Goal: Task Accomplishment & Management: Manage account settings

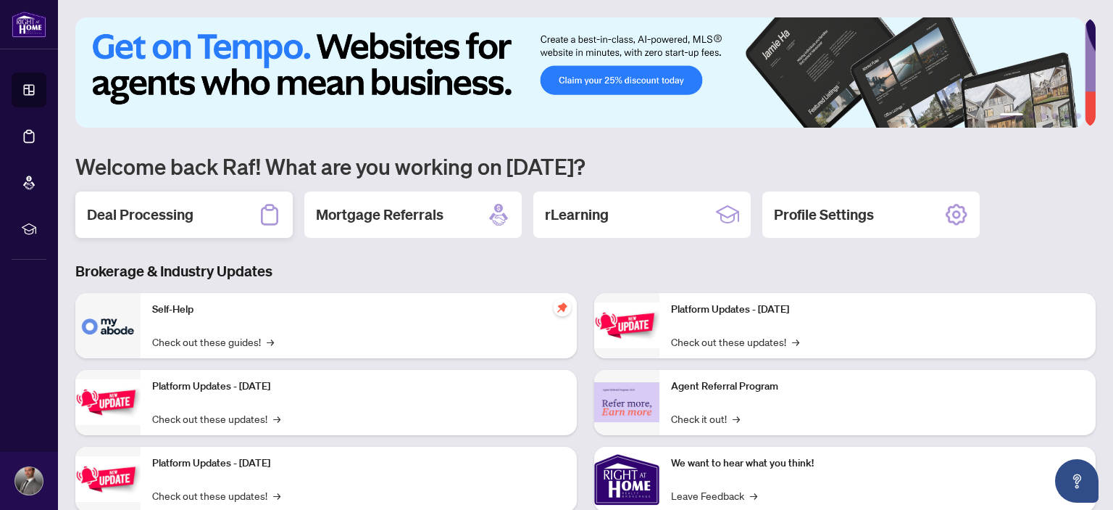
click at [196, 223] on div "Deal Processing" at bounding box center [183, 214] width 217 height 46
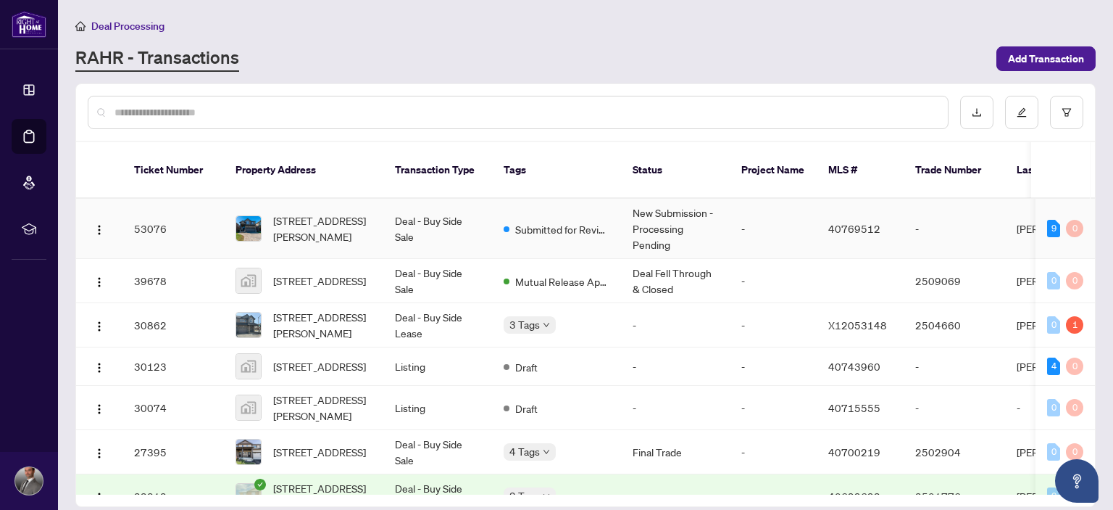
click at [383, 211] on td "Deal - Buy Side Sale" at bounding box center [437, 229] width 109 height 60
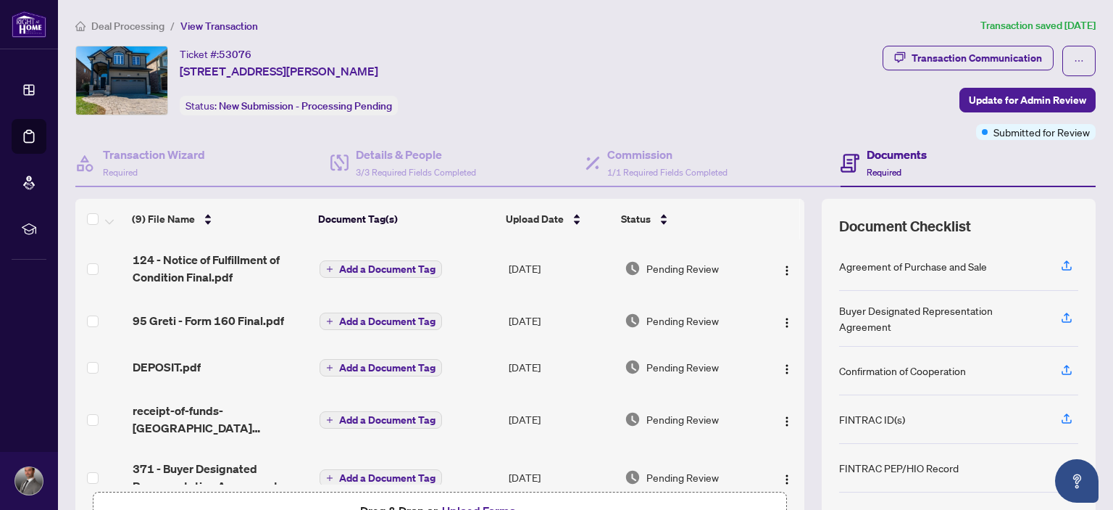
click at [105, 25] on span "Deal Processing" at bounding box center [127, 26] width 73 height 13
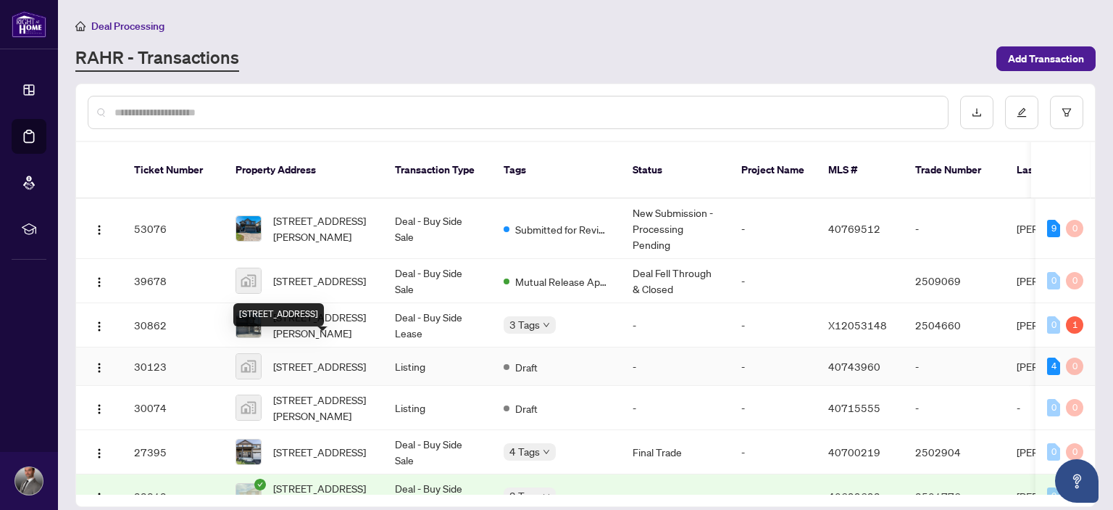
click at [336, 358] on span "[STREET_ADDRESS]" at bounding box center [319, 366] width 93 height 16
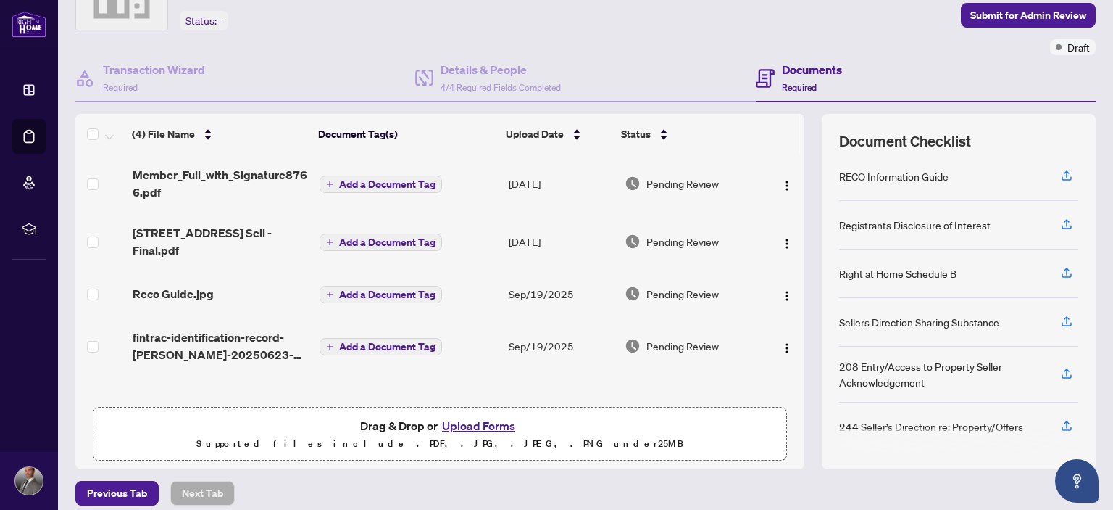
scroll to position [96, 0]
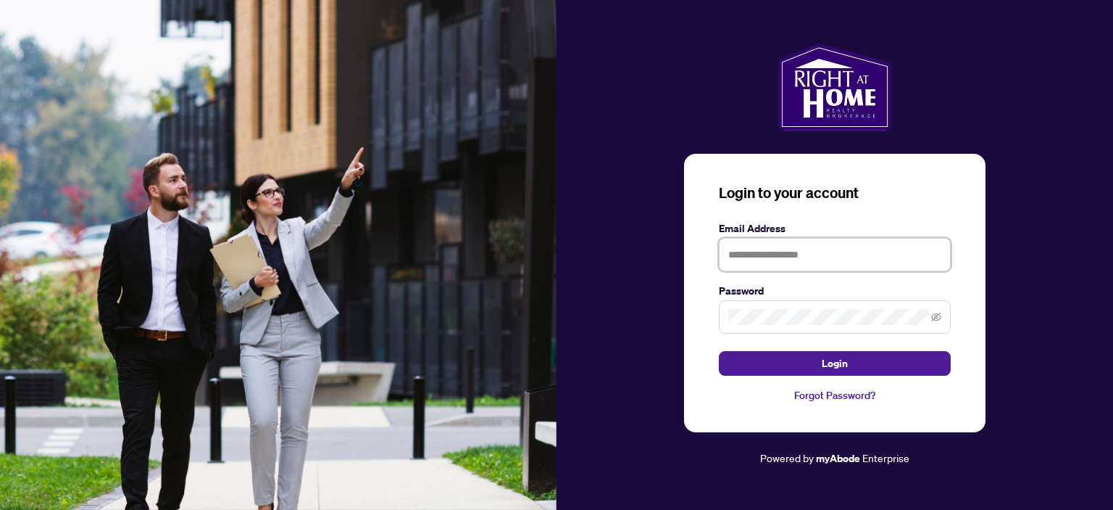
click at [823, 260] on input "text" at bounding box center [835, 254] width 232 height 33
type input "**********"
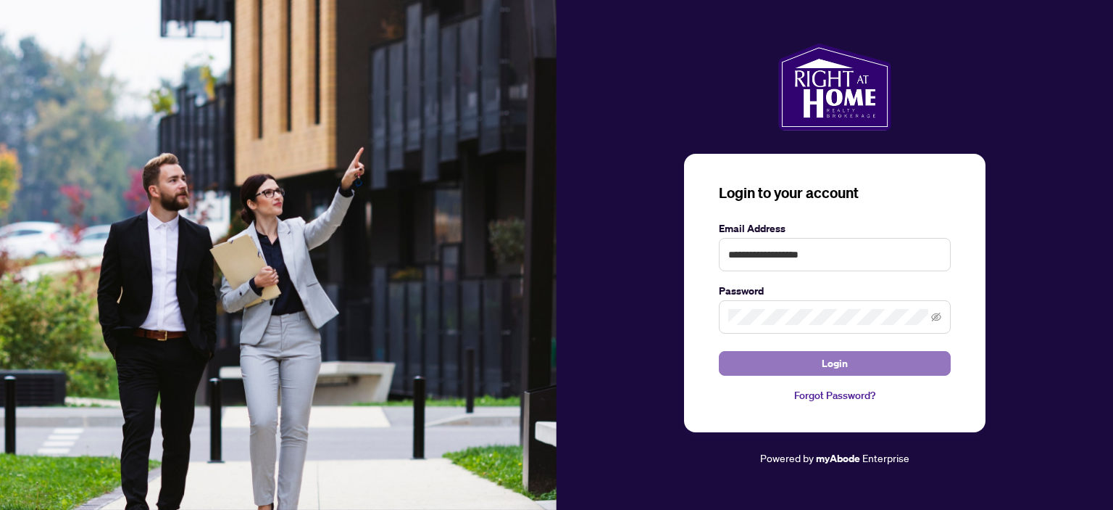
click at [834, 362] on span "Login" at bounding box center [835, 363] width 26 height 23
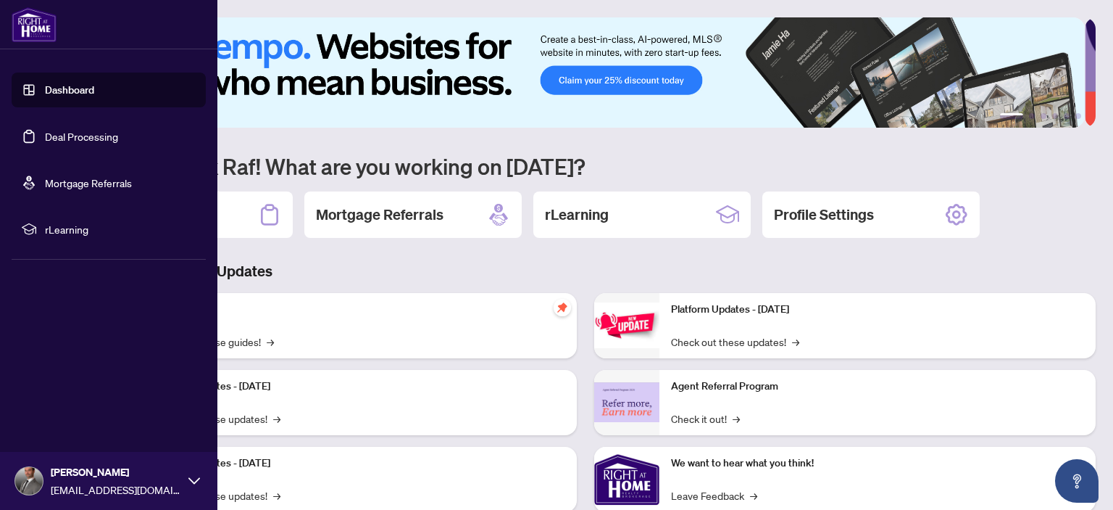
click at [93, 134] on link "Deal Processing" at bounding box center [81, 136] width 73 height 13
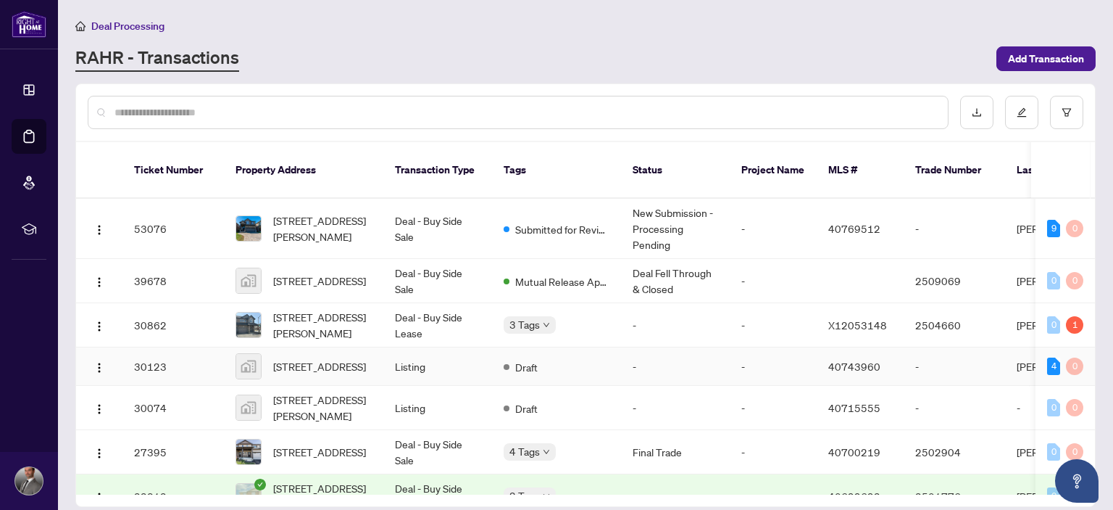
click at [307, 358] on span "[STREET_ADDRESS]" at bounding box center [319, 366] width 93 height 16
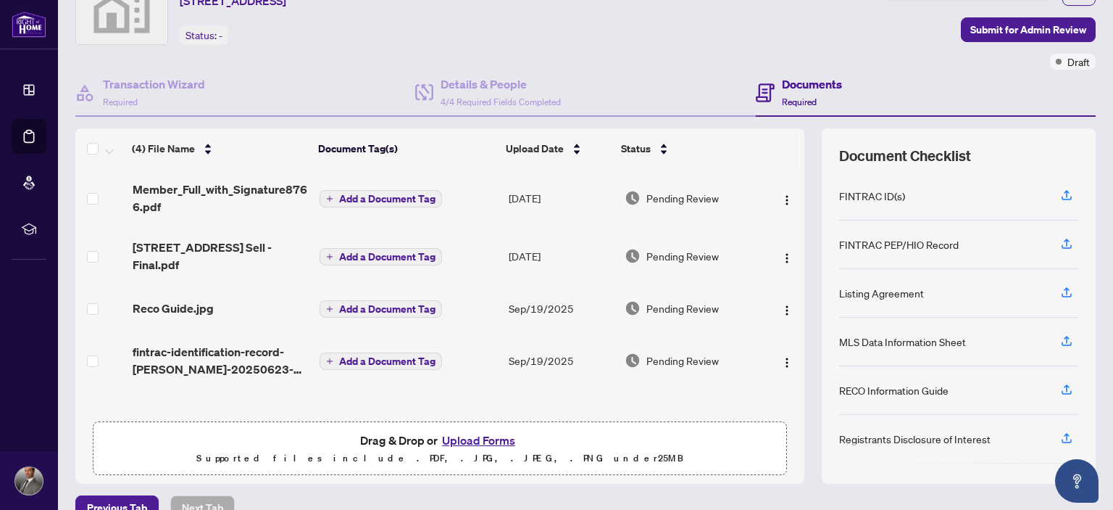
scroll to position [96, 0]
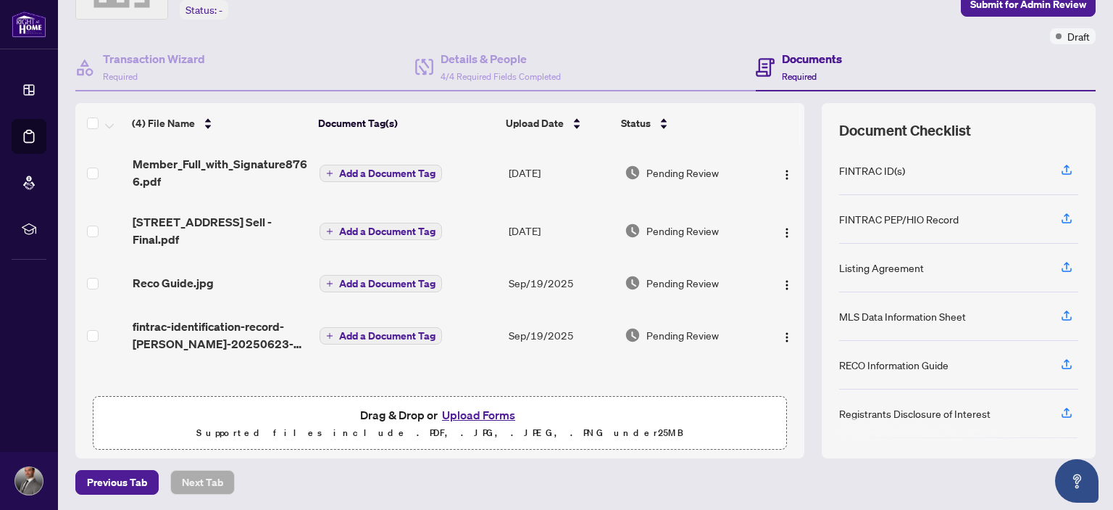
click at [472, 413] on button "Upload Forms" at bounding box center [479, 414] width 82 height 19
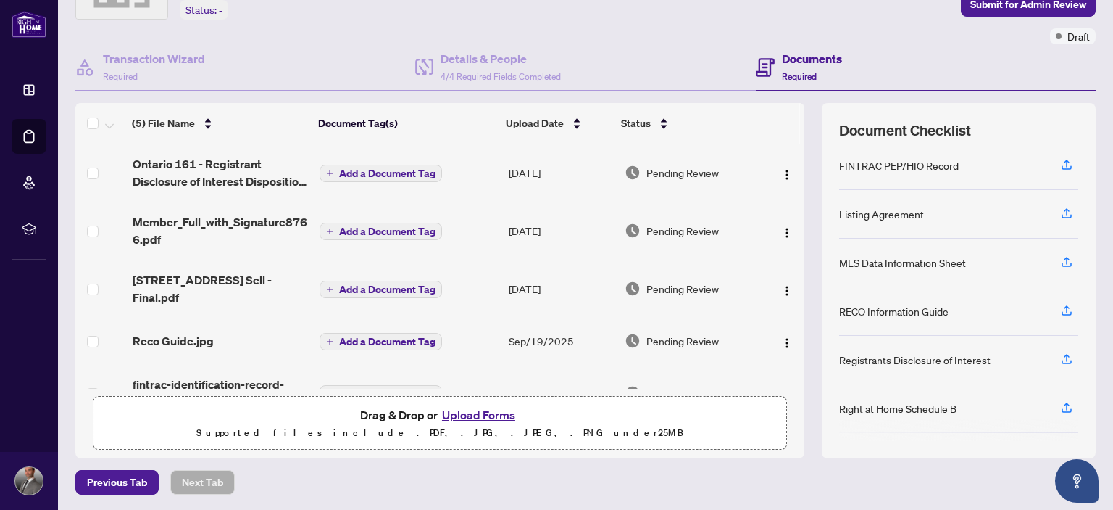
scroll to position [0, 0]
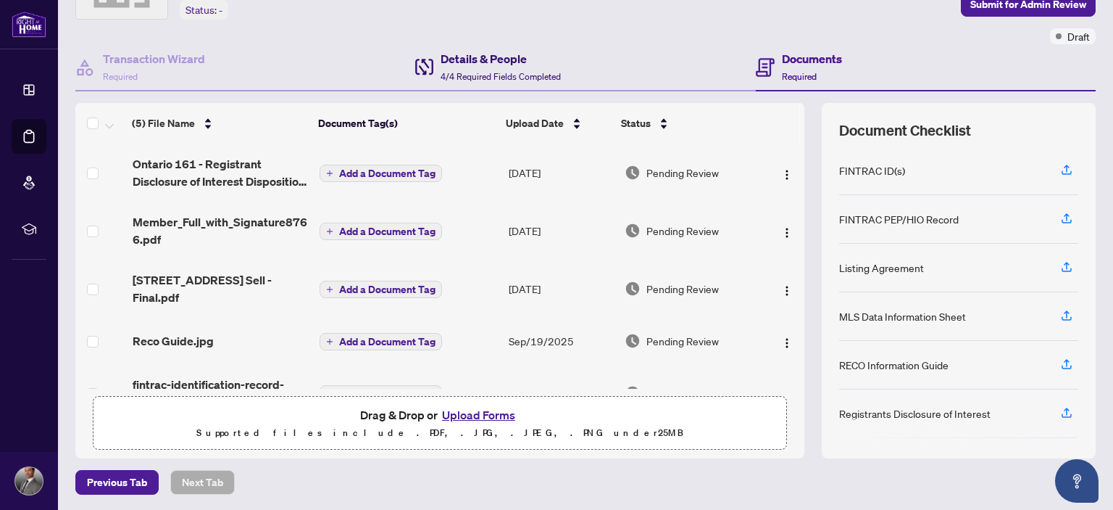
click at [545, 55] on h4 "Details & People" at bounding box center [501, 58] width 120 height 17
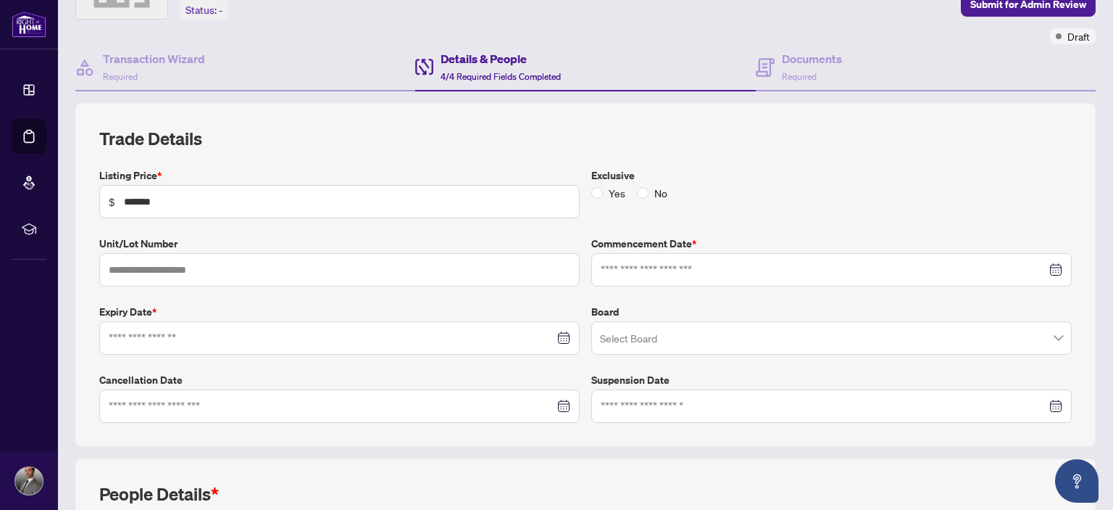
type input "**********"
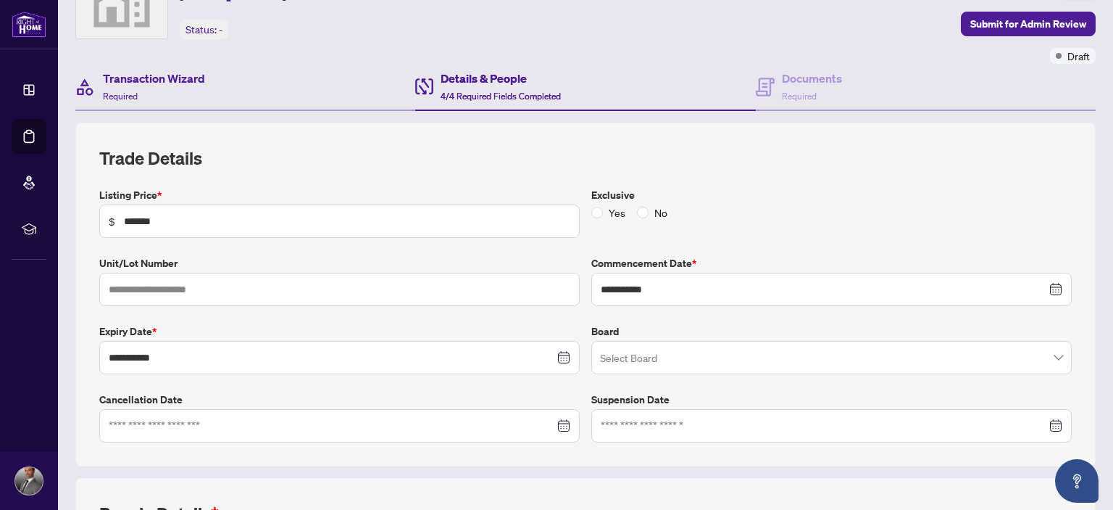
scroll to position [20, 0]
